Goal: Information Seeking & Learning: Learn about a topic

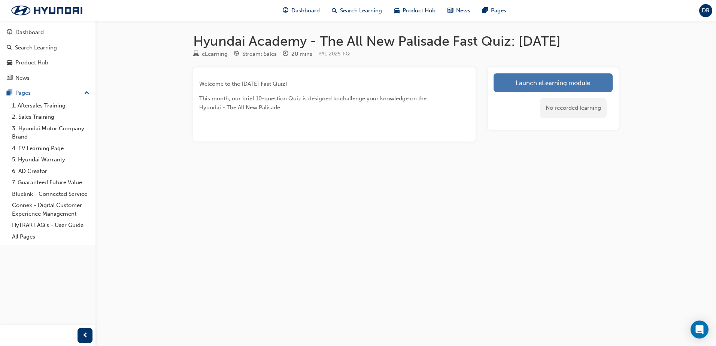
click at [554, 84] on link "Launch eLearning module" at bounding box center [553, 82] width 119 height 19
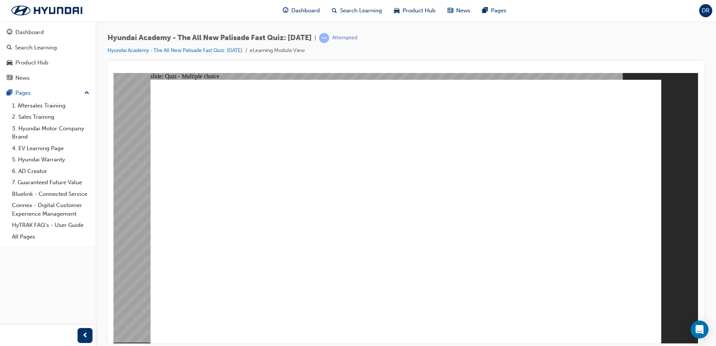
radio input "true"
radio input "false"
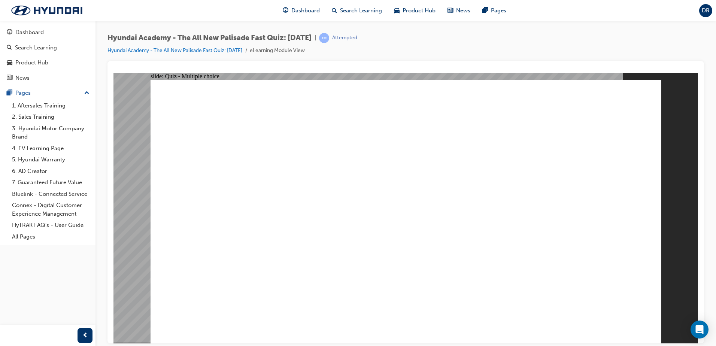
radio input "true"
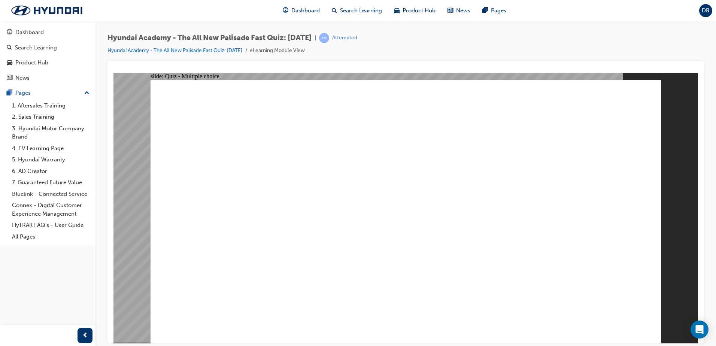
radio input "true"
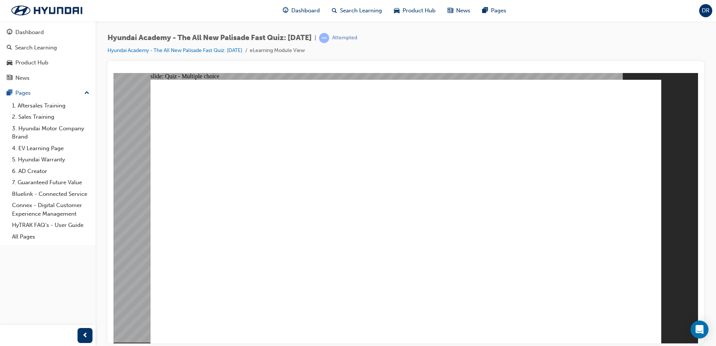
radio input "true"
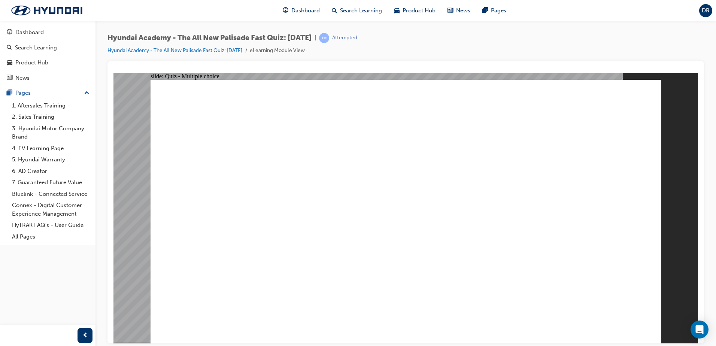
checkbox input "true"
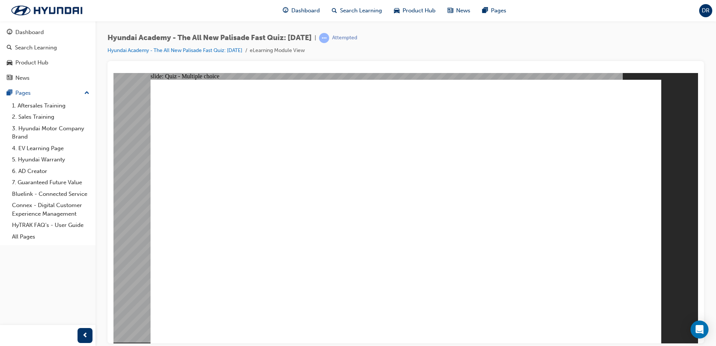
radio input "true"
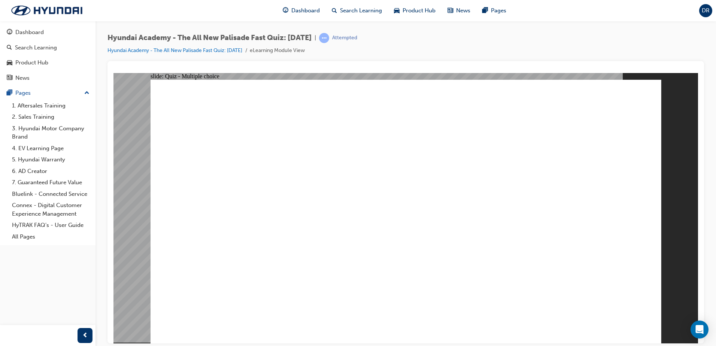
checkbox input "true"
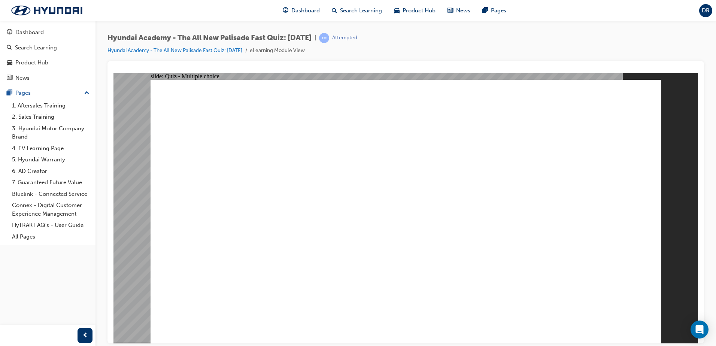
checkbox input "true"
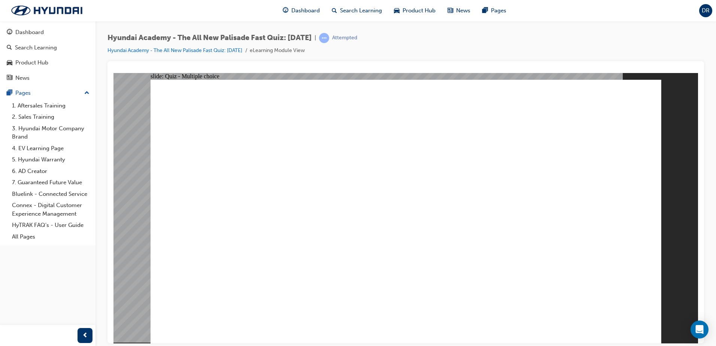
checkbox input "true"
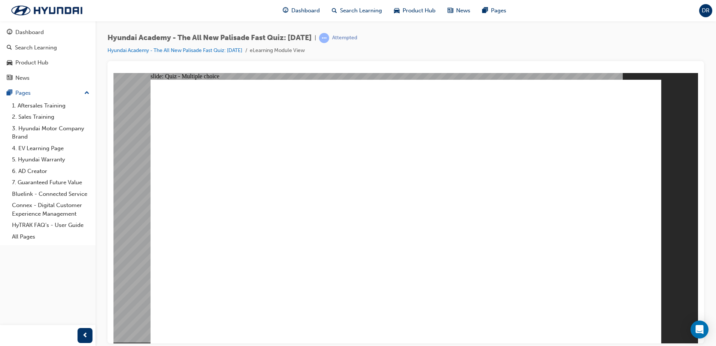
radio input "true"
